Goal: Check status: Check status

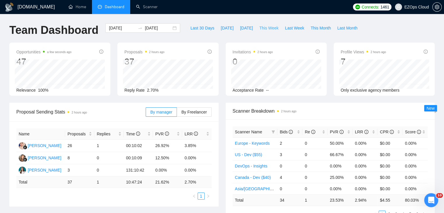
click at [264, 27] on span "This Week" at bounding box center [268, 28] width 19 height 6
type input "[DATE]"
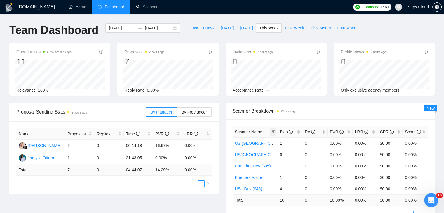
click at [273, 131] on icon "filter" at bounding box center [273, 132] width 3 height 3
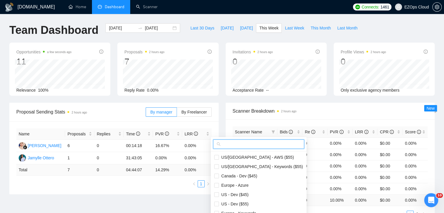
click at [249, 144] on input "text" at bounding box center [261, 144] width 79 height 6
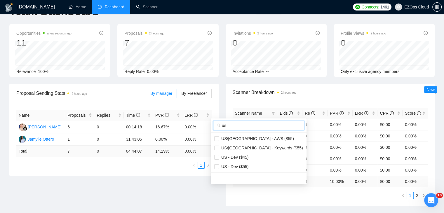
scroll to position [29, 0]
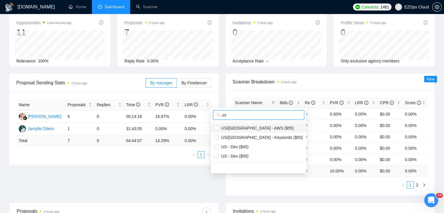
type input "us"
click at [252, 128] on span "US/[GEOGRAPHIC_DATA] - AWS ($55)" at bounding box center [256, 128] width 75 height 5
checkbox input "true"
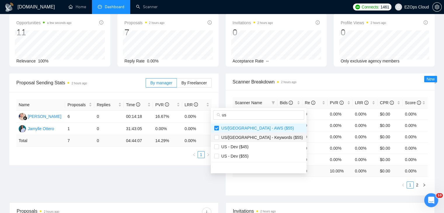
click at [255, 138] on span "US/[GEOGRAPHIC_DATA] - Keywords ($55)" at bounding box center [261, 137] width 84 height 5
checkbox input "true"
click at [214, 187] on main "Team Dashboard [DATE] [DATE] Last 30 Days [DATE] [DATE] This Week Last Week Thi…" at bounding box center [222, 177] width 426 height 366
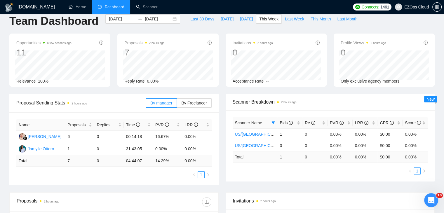
scroll to position [0, 0]
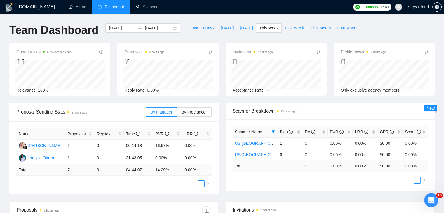
click at [285, 31] on span "Last Week" at bounding box center [294, 28] width 19 height 6
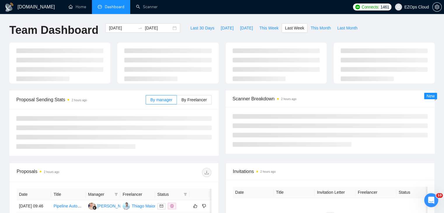
type input "[DATE]"
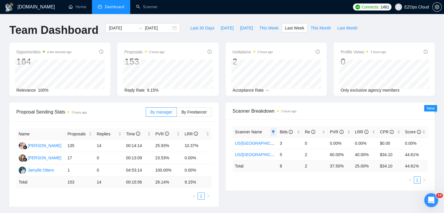
click at [273, 134] on icon "filter" at bounding box center [274, 132] width 4 height 4
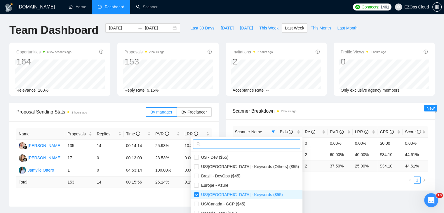
click at [254, 143] on input "text" at bounding box center [249, 144] width 95 height 6
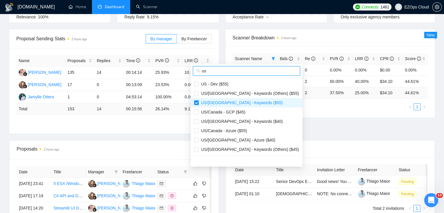
scroll to position [88, 0]
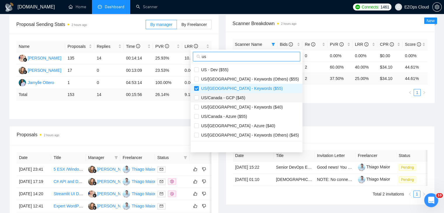
type input "us"
click at [245, 98] on span "US/Canada - GCP ($45)" at bounding box center [246, 98] width 105 height 6
checkbox input "true"
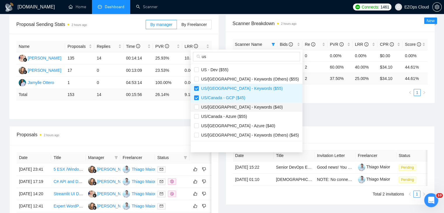
click at [250, 111] on li "US/[GEOGRAPHIC_DATA] - Keywords ($40)" at bounding box center [247, 107] width 112 height 9
checkbox input "true"
click at [250, 115] on span "US/Canada - Azure ($55)" at bounding box center [246, 116] width 105 height 6
checkbox input "true"
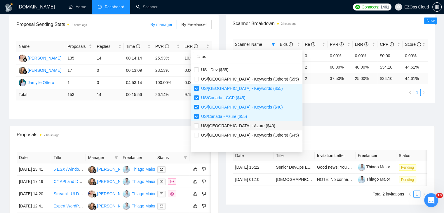
click at [250, 124] on span "US/[GEOGRAPHIC_DATA] - Azure ($40)" at bounding box center [246, 126] width 105 height 6
checkbox input "true"
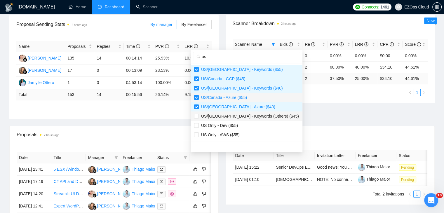
scroll to position [29, 0]
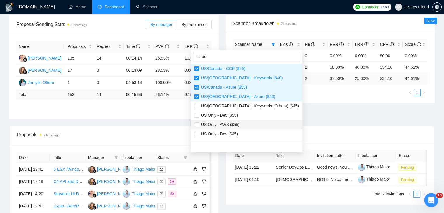
click at [245, 124] on span "US Only - AWS ($55)" at bounding box center [246, 125] width 105 height 6
checkbox input "true"
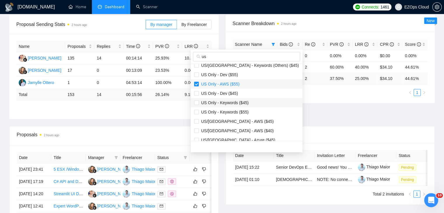
scroll to position [88, 0]
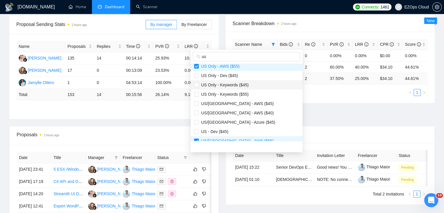
click at [237, 87] on span "US Only - Keywords ($45)" at bounding box center [224, 85] width 50 height 5
checkbox input "true"
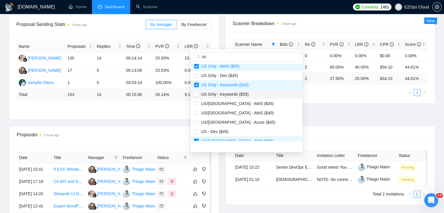
click at [244, 96] on span "US Only - Keywords ($55)" at bounding box center [224, 94] width 50 height 5
checkbox input "true"
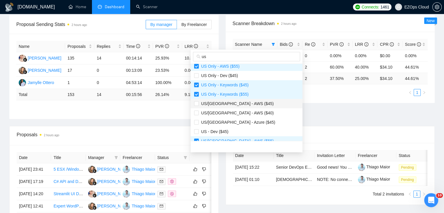
click at [247, 103] on span "US/[GEOGRAPHIC_DATA] - AWS ($45)" at bounding box center [246, 103] width 105 height 6
checkbox input "true"
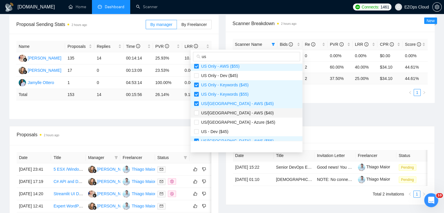
click at [249, 114] on span "US/[GEOGRAPHIC_DATA] - AWS ($40)" at bounding box center [246, 113] width 105 height 6
checkbox input "true"
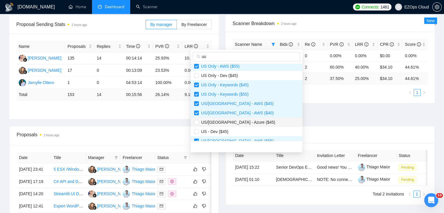
click at [252, 124] on span "US/[GEOGRAPHIC_DATA] - Azure ($45)" at bounding box center [246, 122] width 105 height 6
checkbox input "true"
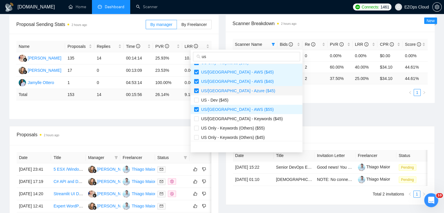
scroll to position [122, 0]
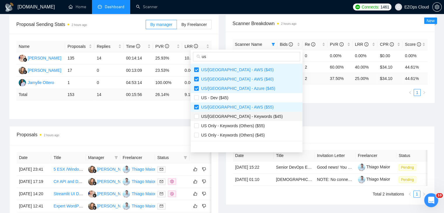
click at [247, 119] on span "US/[GEOGRAPHIC_DATA] - Keywords ($45)" at bounding box center [241, 116] width 84 height 5
checkbox input "true"
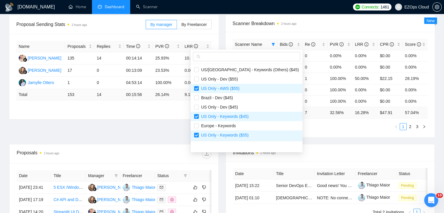
click at [318, 117] on div "Proposal Sending Stats 2 hours ago By manager By Freelancer Name Proposals Repl…" at bounding box center [222, 79] width 433 height 129
